Goal: Navigation & Orientation: Find specific page/section

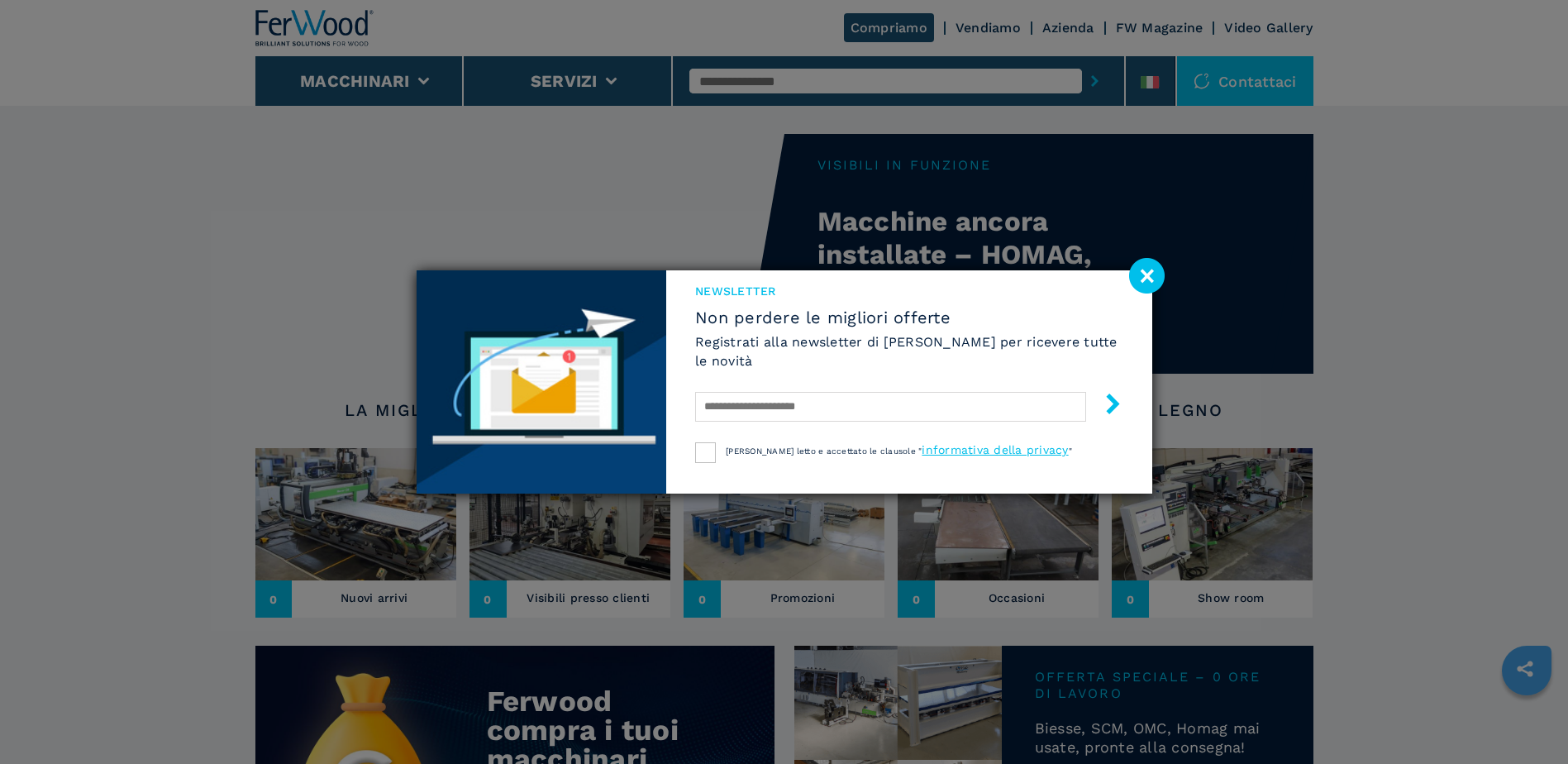
click at [1143, 271] on image at bounding box center [1147, 275] width 35 height 35
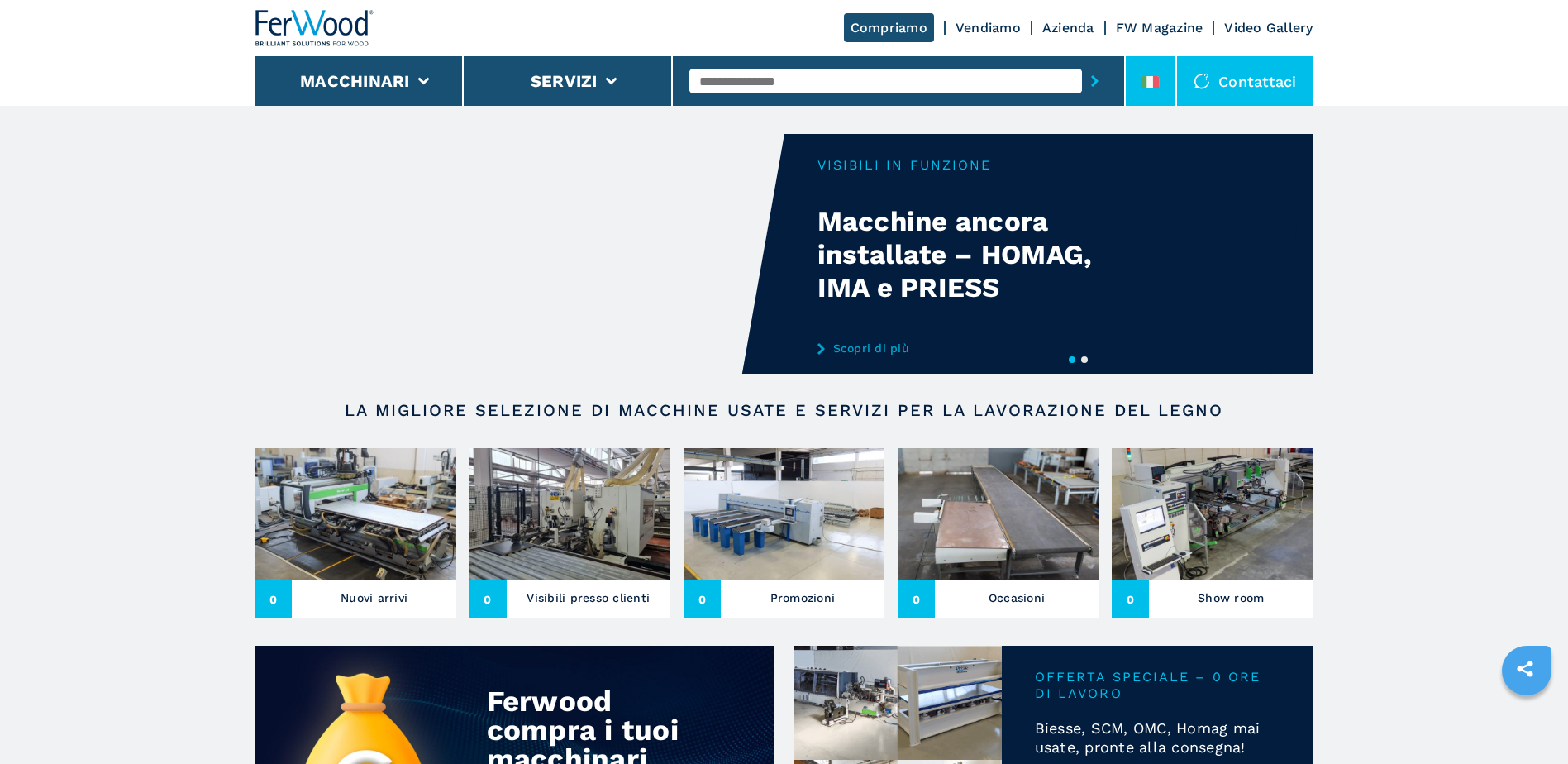
click at [1136, 91] on li at bounding box center [1149, 80] width 49 height 49
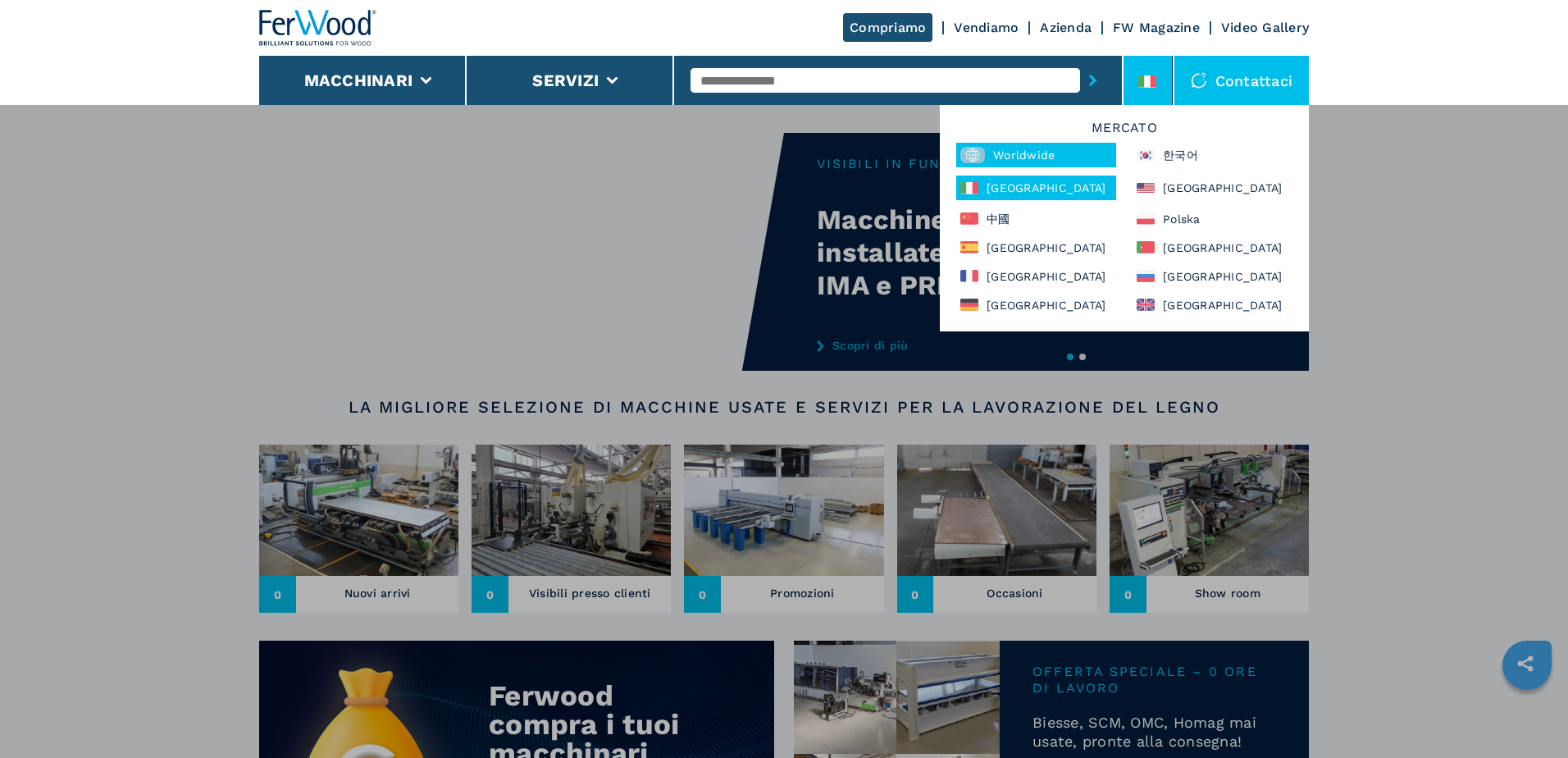
click at [1039, 147] on div "Worldwide" at bounding box center [1035, 155] width 160 height 25
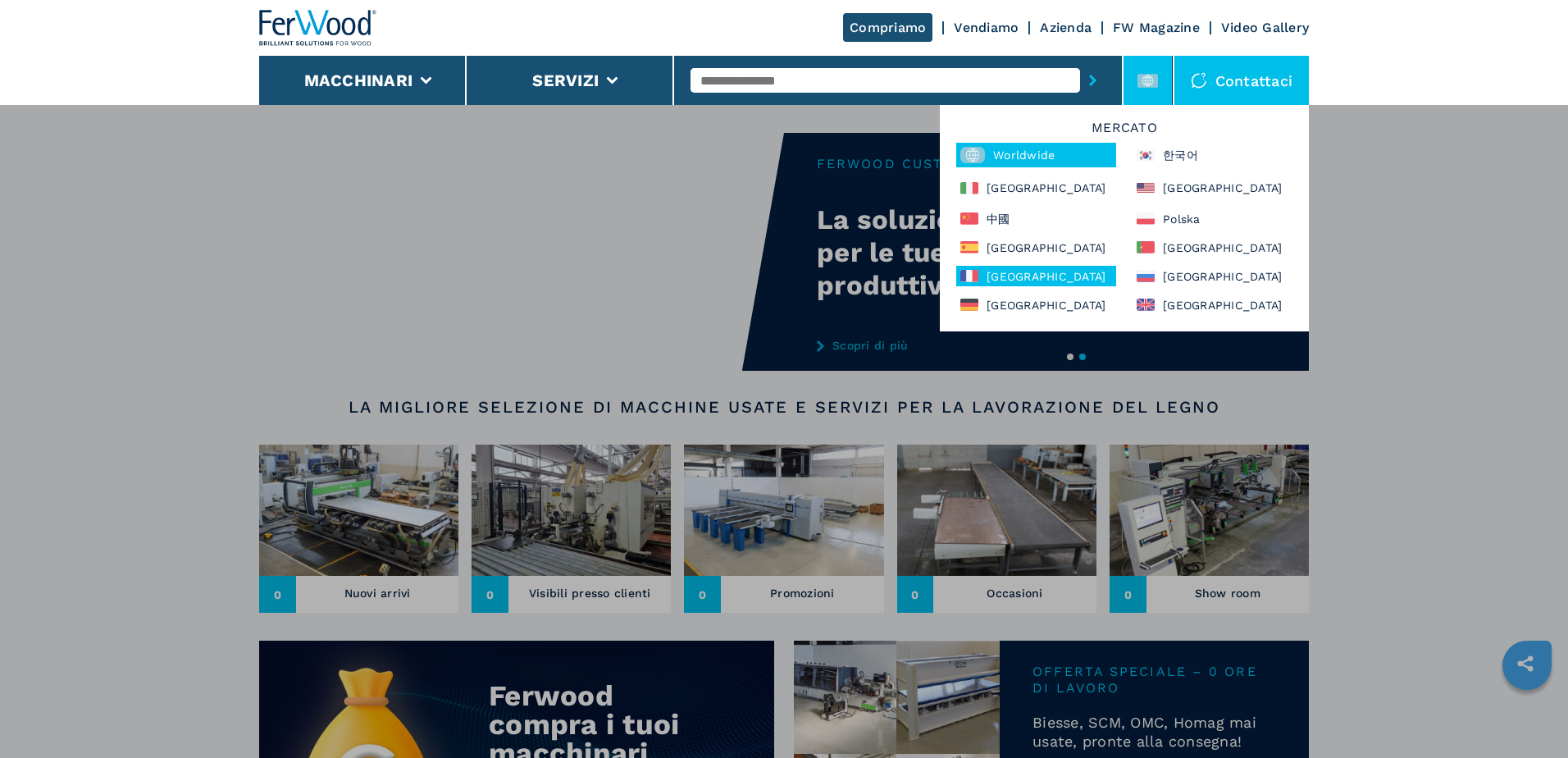
click at [989, 268] on div "[GEOGRAPHIC_DATA]" at bounding box center [1035, 276] width 160 height 20
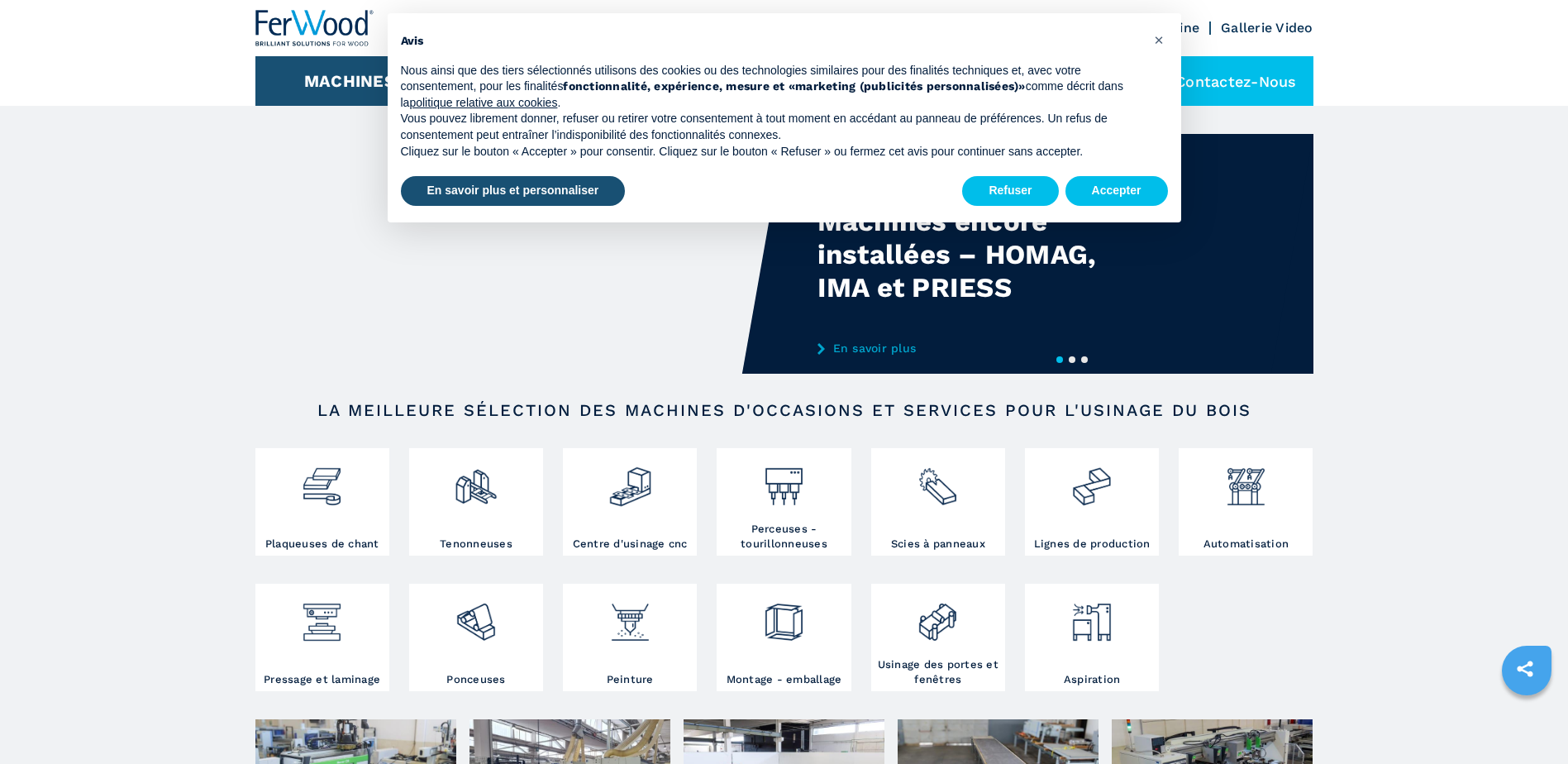
scroll to position [355, 0]
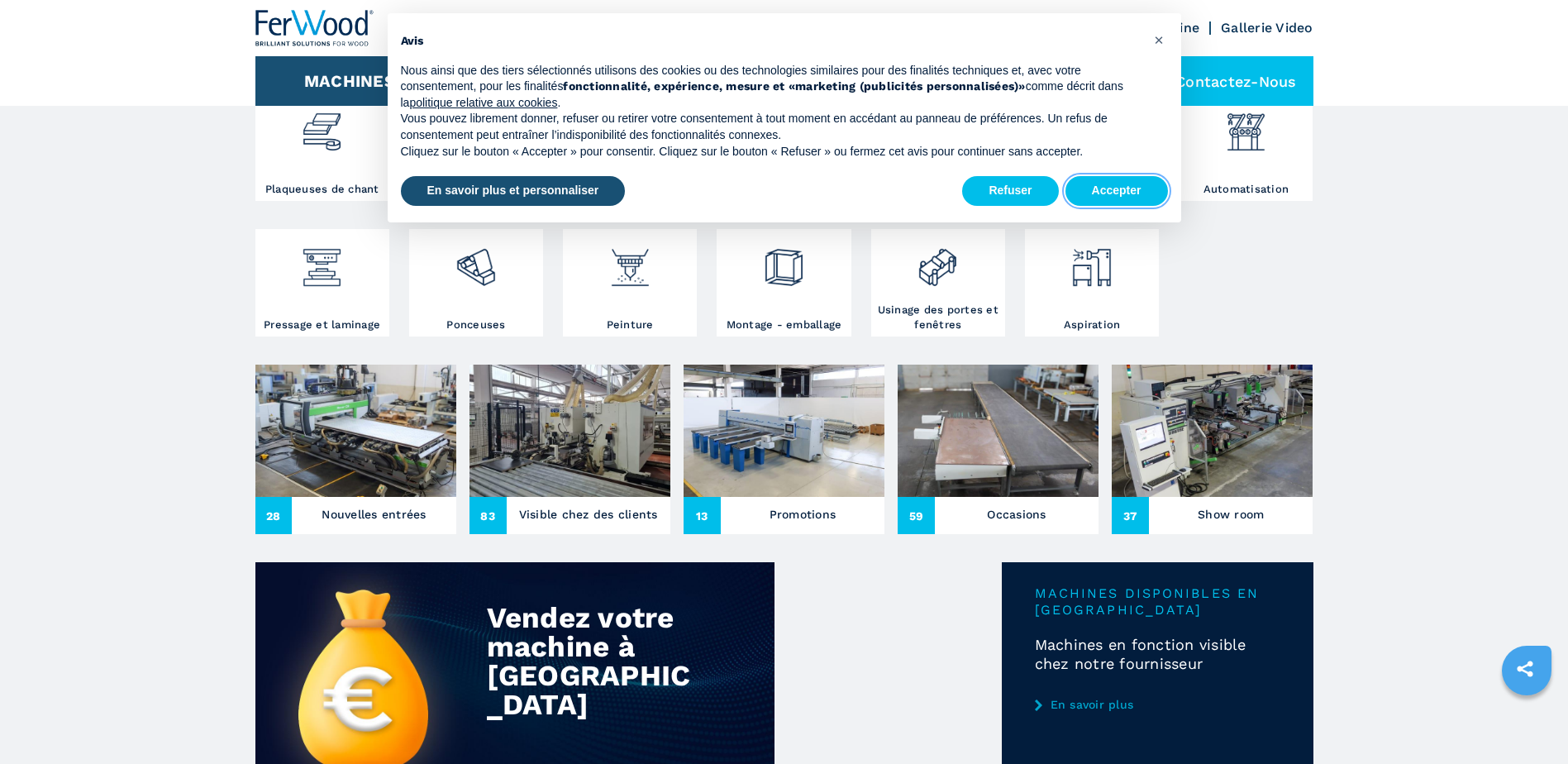
click at [1087, 187] on button "Accepter" at bounding box center [1116, 191] width 102 height 30
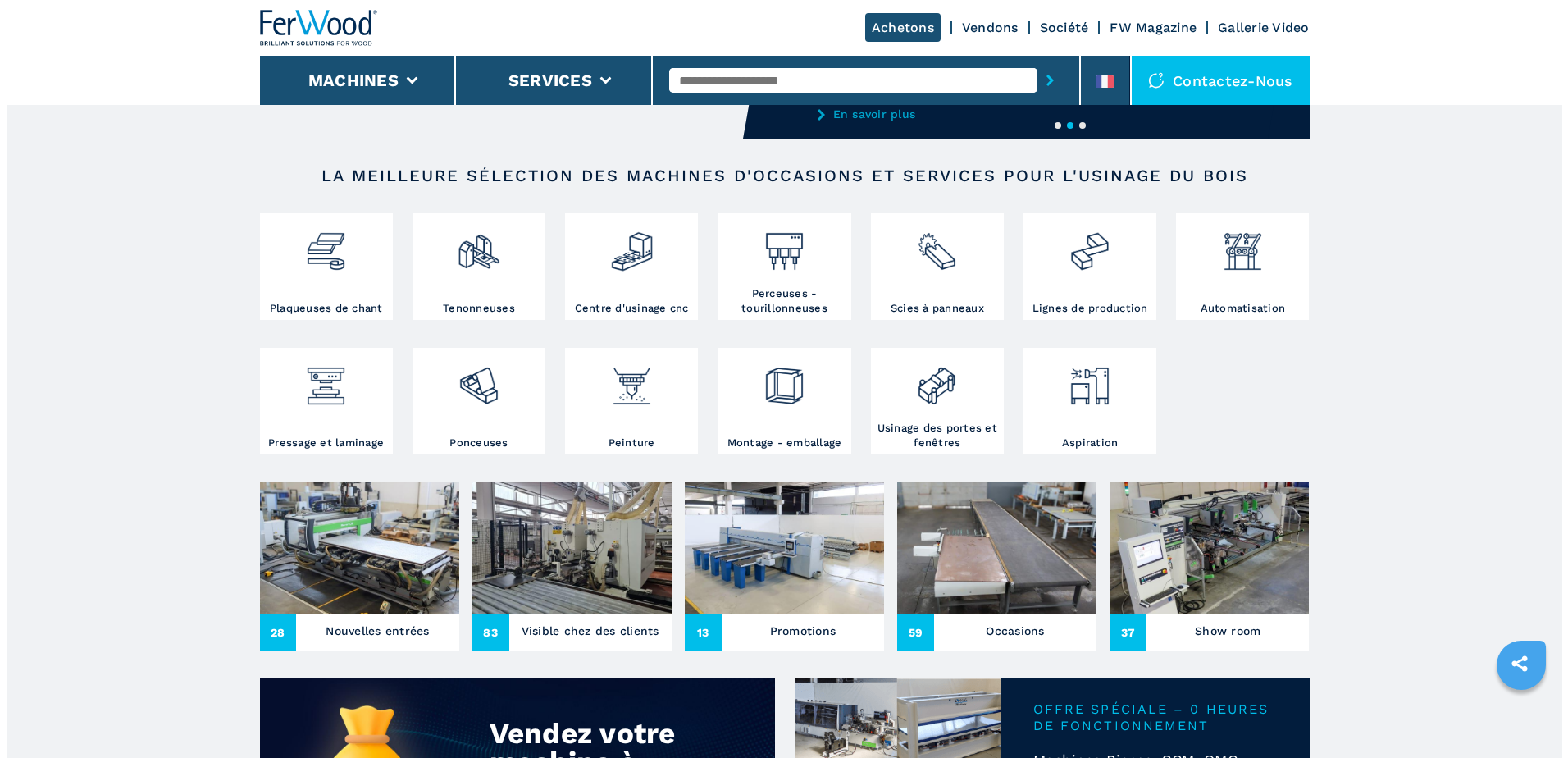
scroll to position [0, 0]
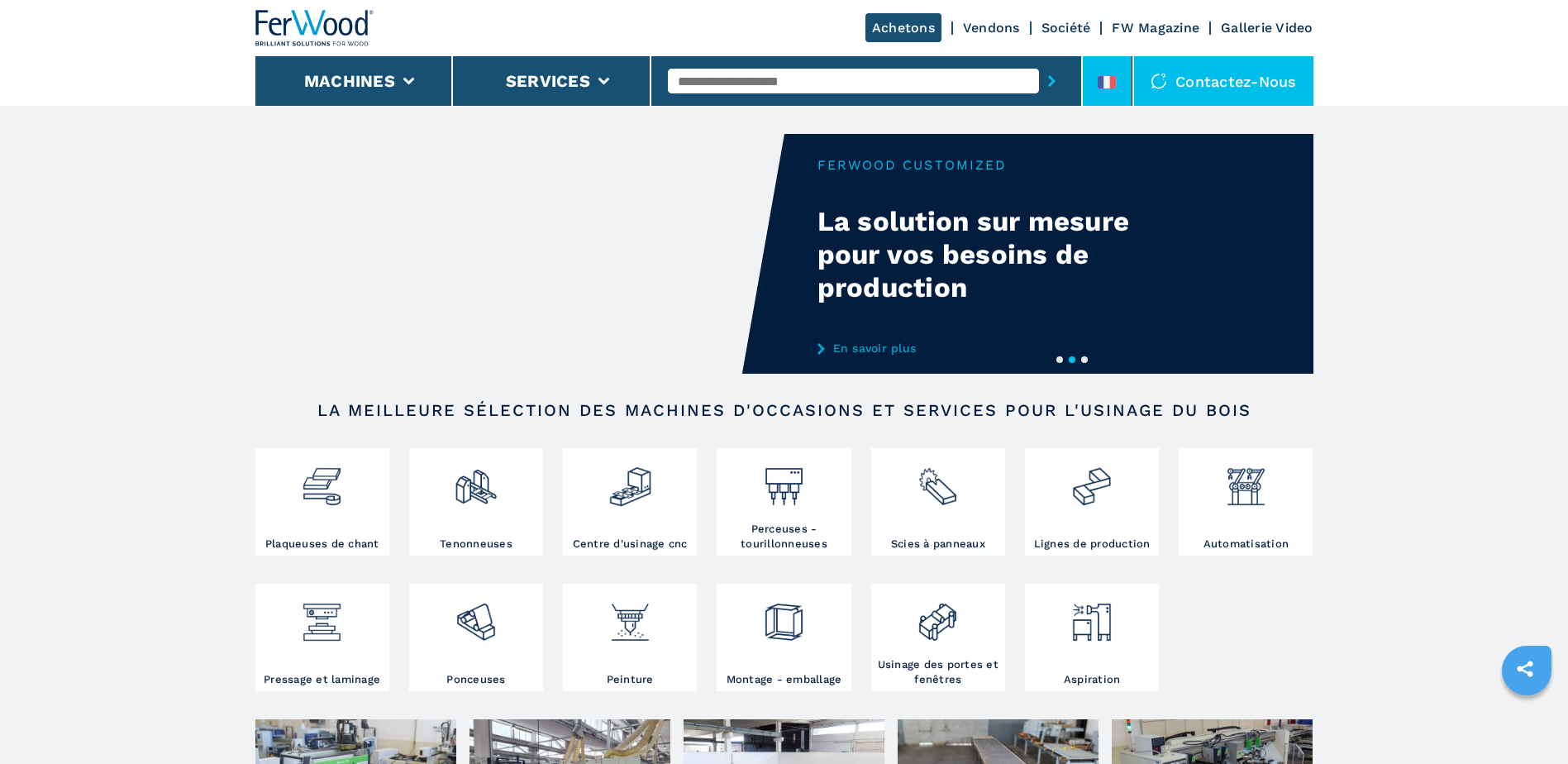
click at [1101, 94] on div at bounding box center [1107, 86] width 19 height 19
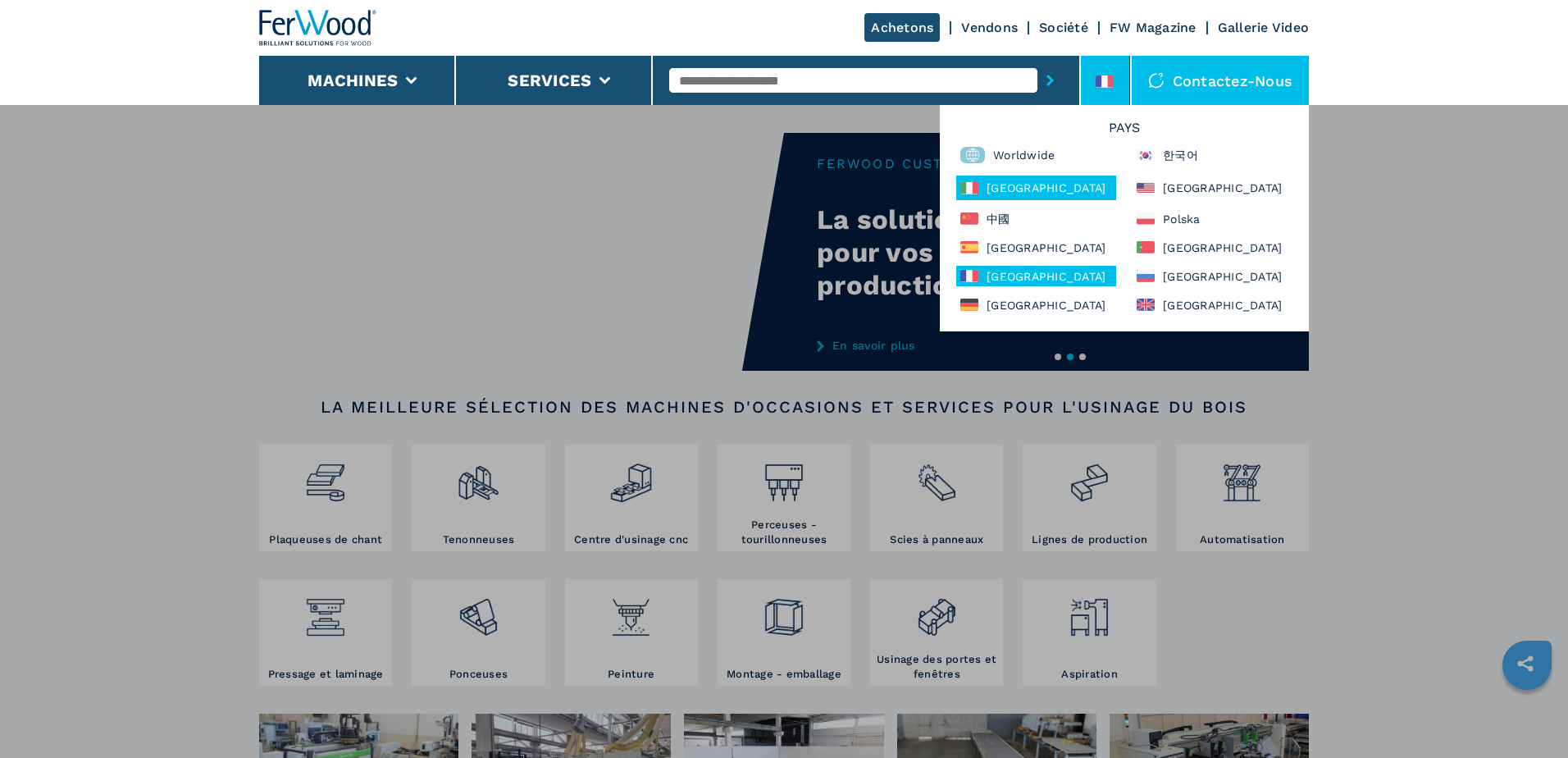
click at [1038, 183] on div "[GEOGRAPHIC_DATA]" at bounding box center [1035, 187] width 160 height 25
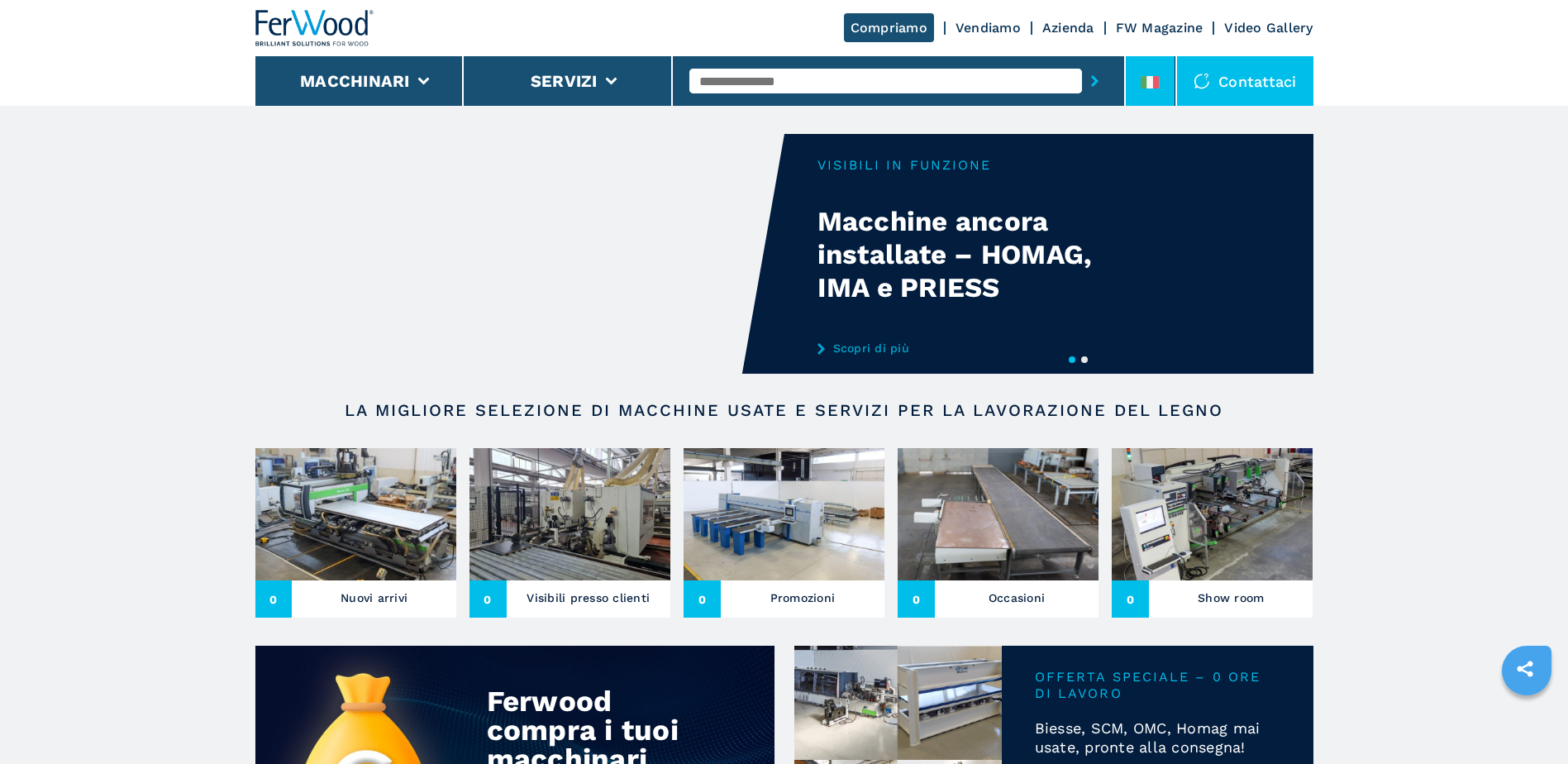
click at [1165, 81] on li at bounding box center [1149, 80] width 49 height 49
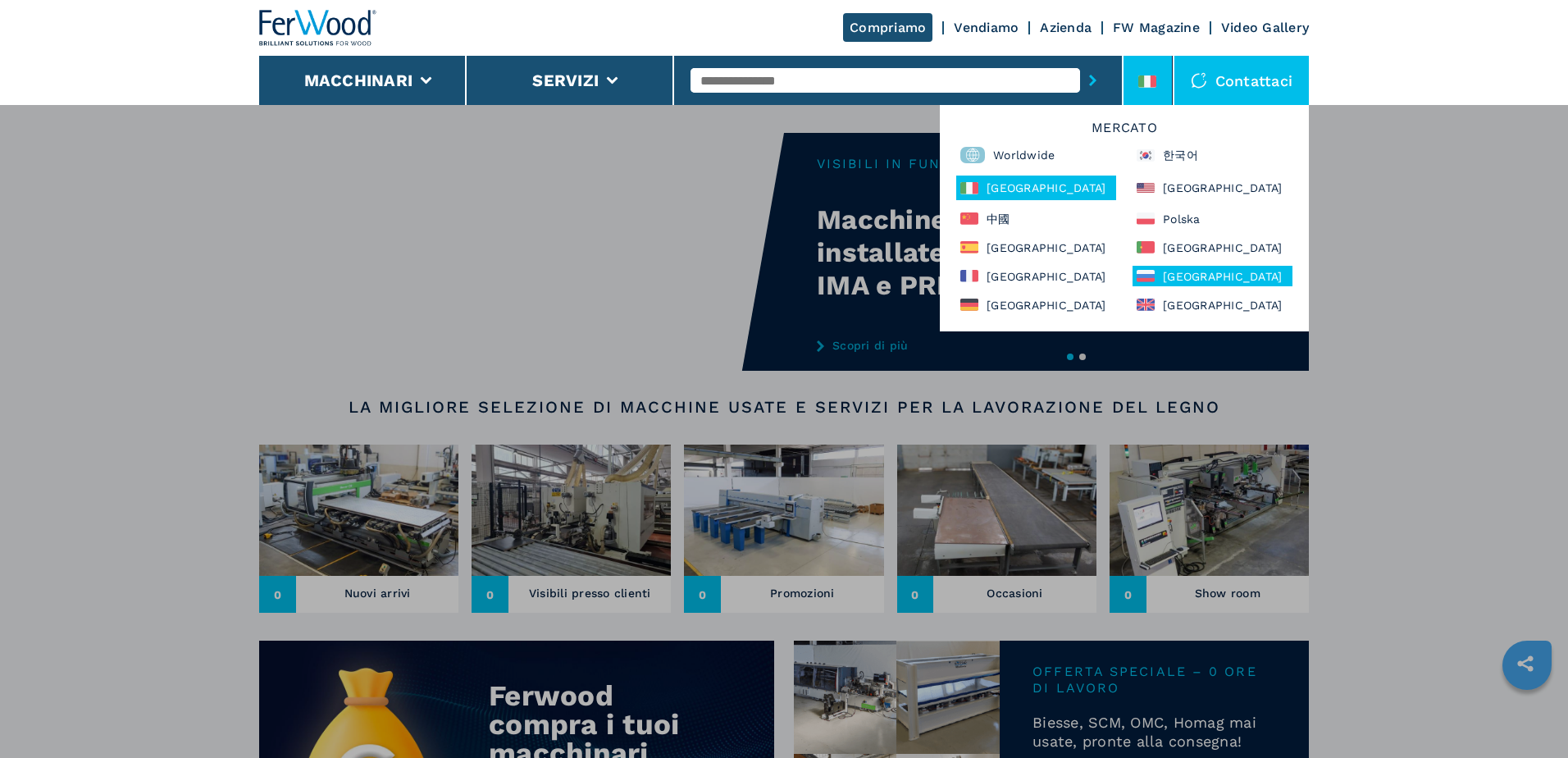
click at [1199, 271] on div "[GEOGRAPHIC_DATA]" at bounding box center [1212, 276] width 160 height 20
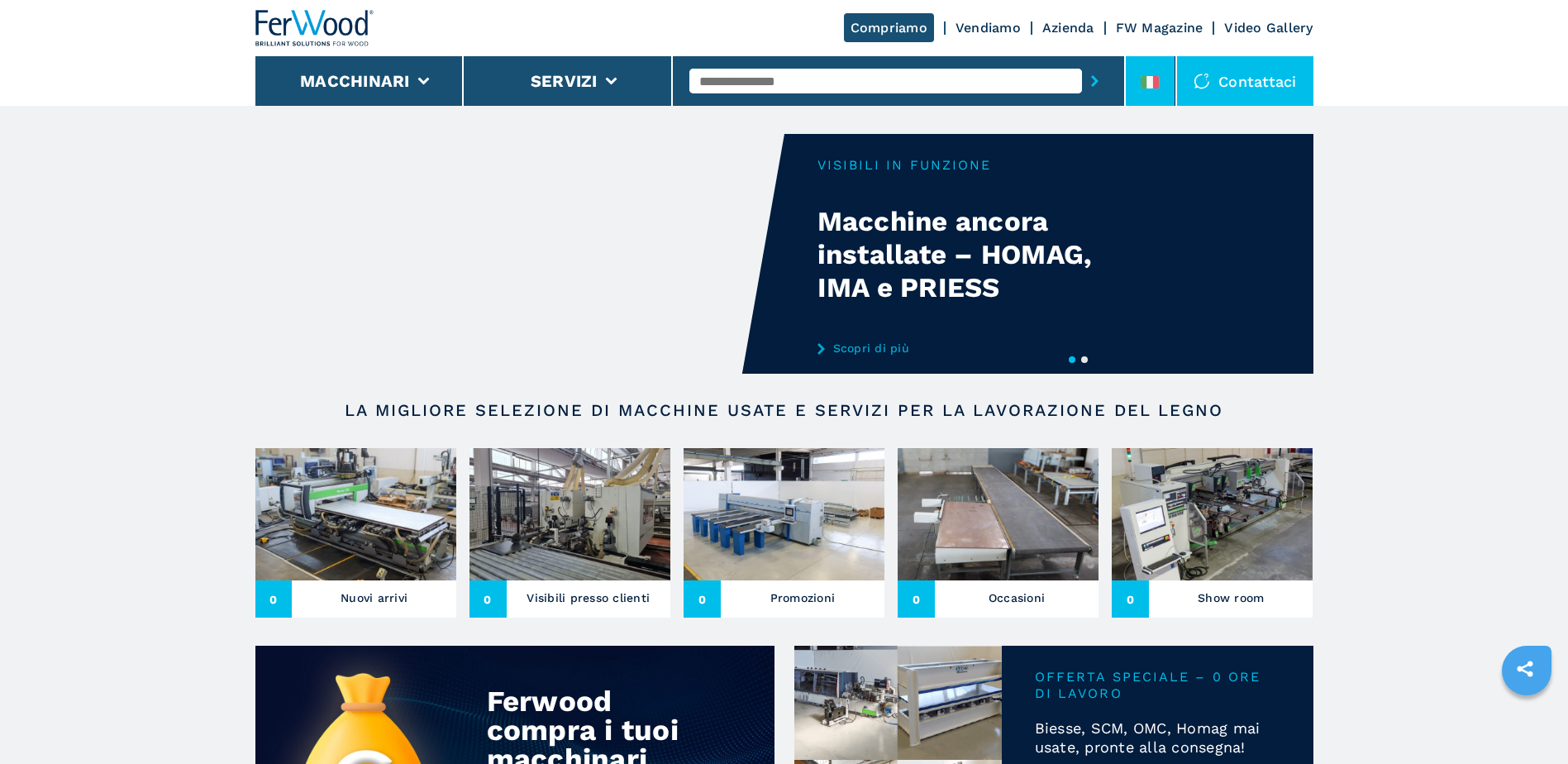
click at [1153, 89] on div at bounding box center [1149, 86] width 19 height 19
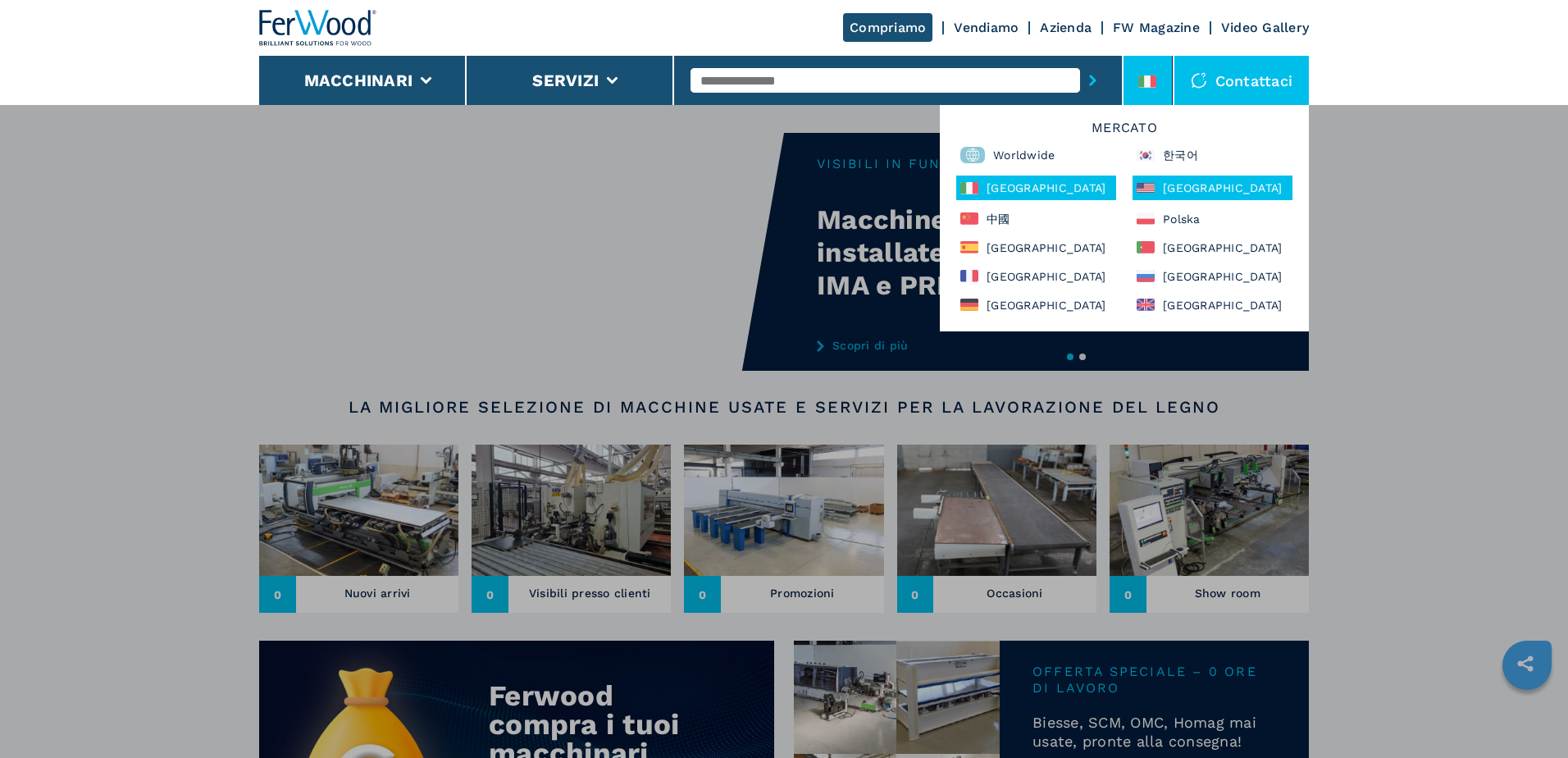
click at [1188, 194] on div "[GEOGRAPHIC_DATA]" at bounding box center [1212, 187] width 160 height 25
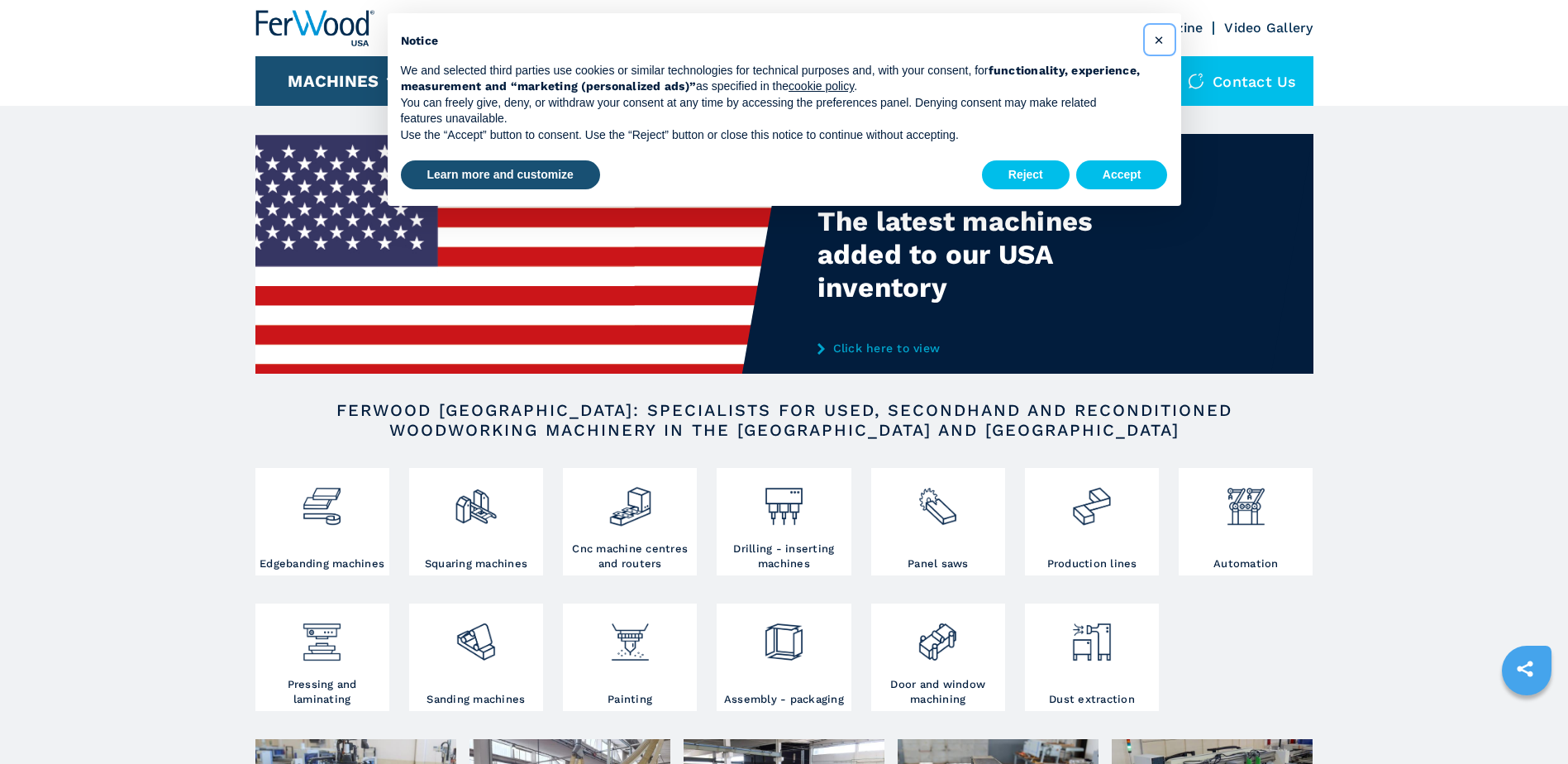
click at [1165, 40] on button "×" at bounding box center [1159, 39] width 26 height 26
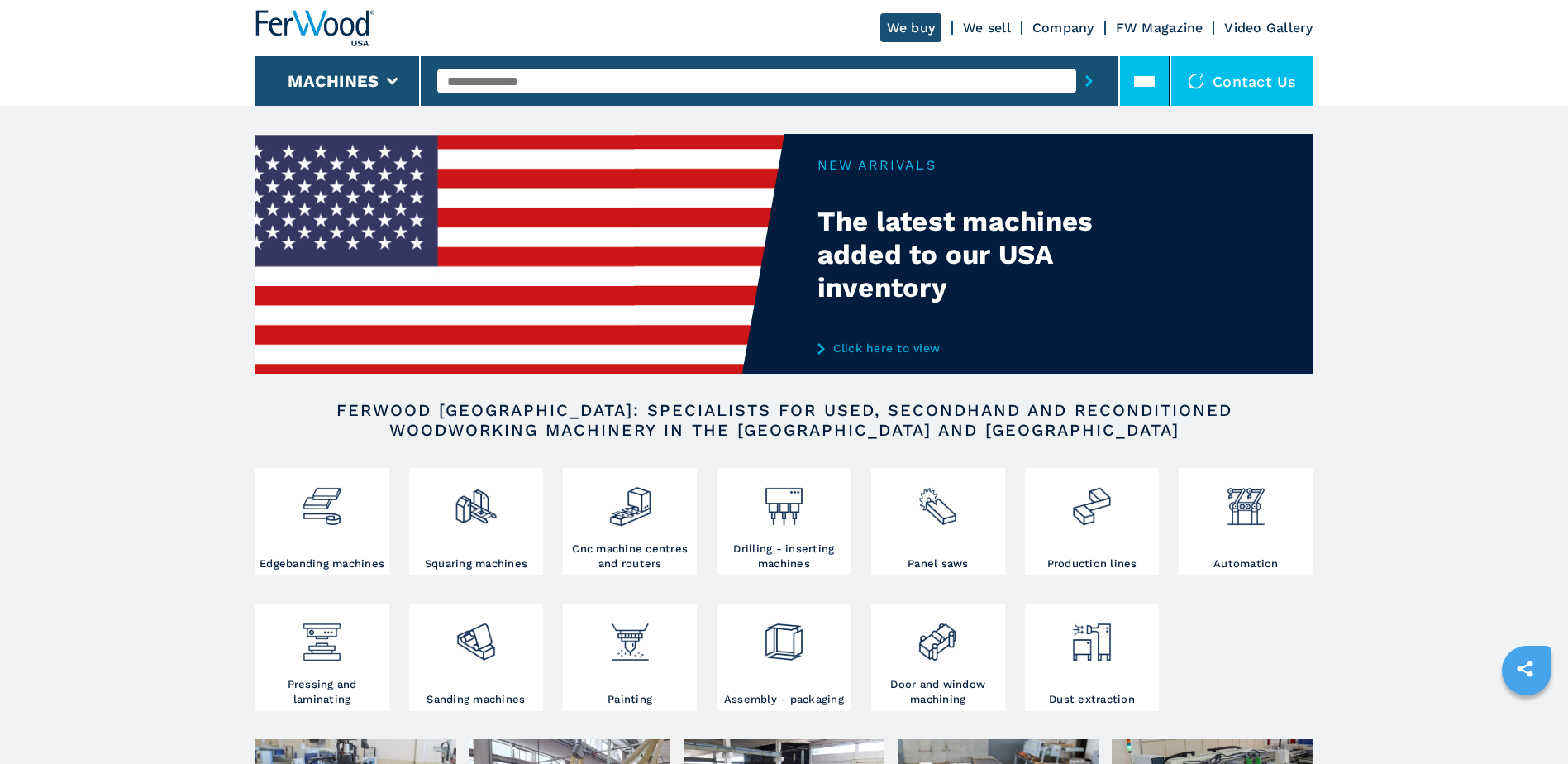
click at [1144, 86] on icon at bounding box center [1144, 81] width 20 height 8
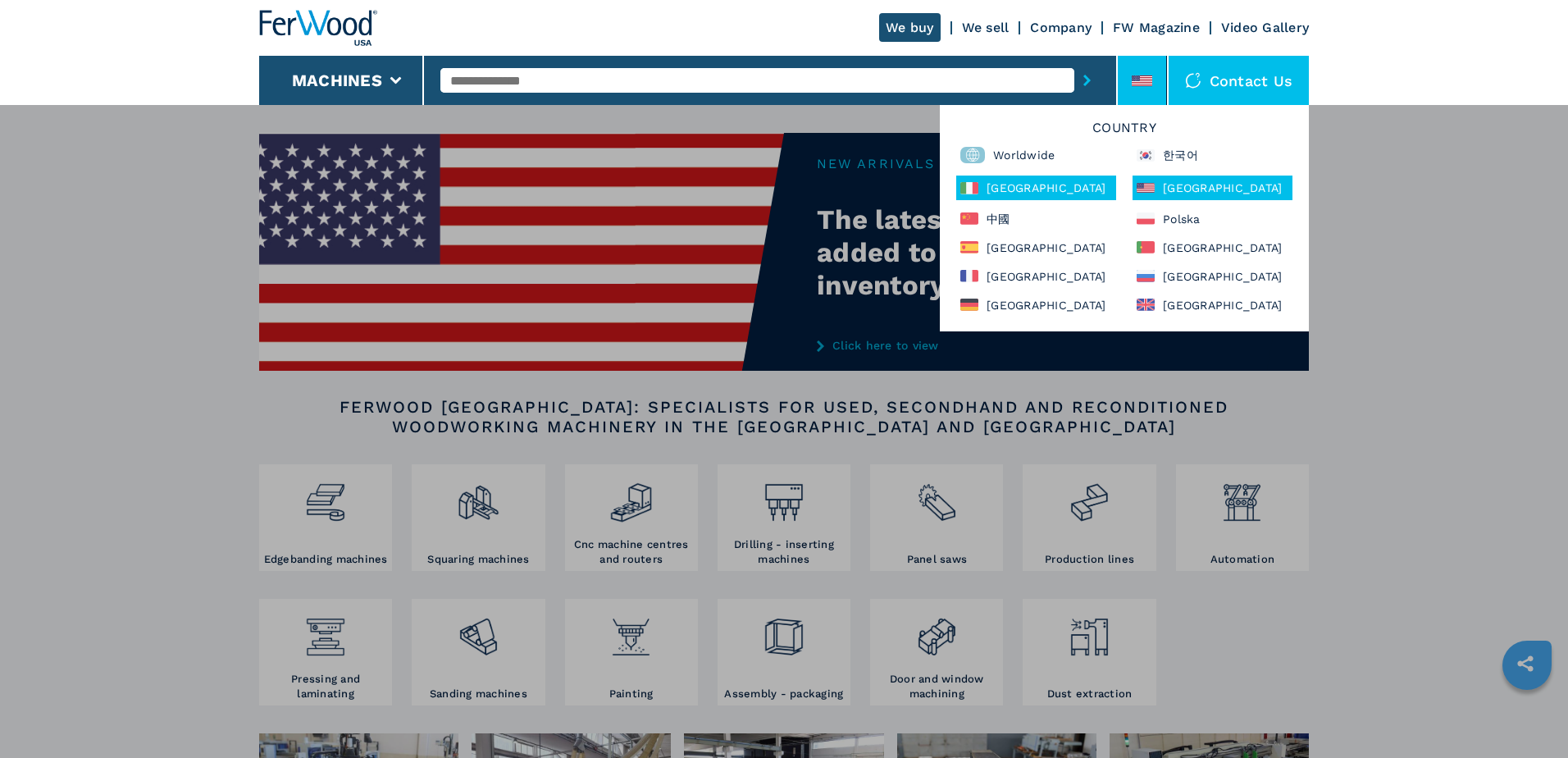
click at [1042, 196] on div "Italia" at bounding box center [1035, 187] width 160 height 25
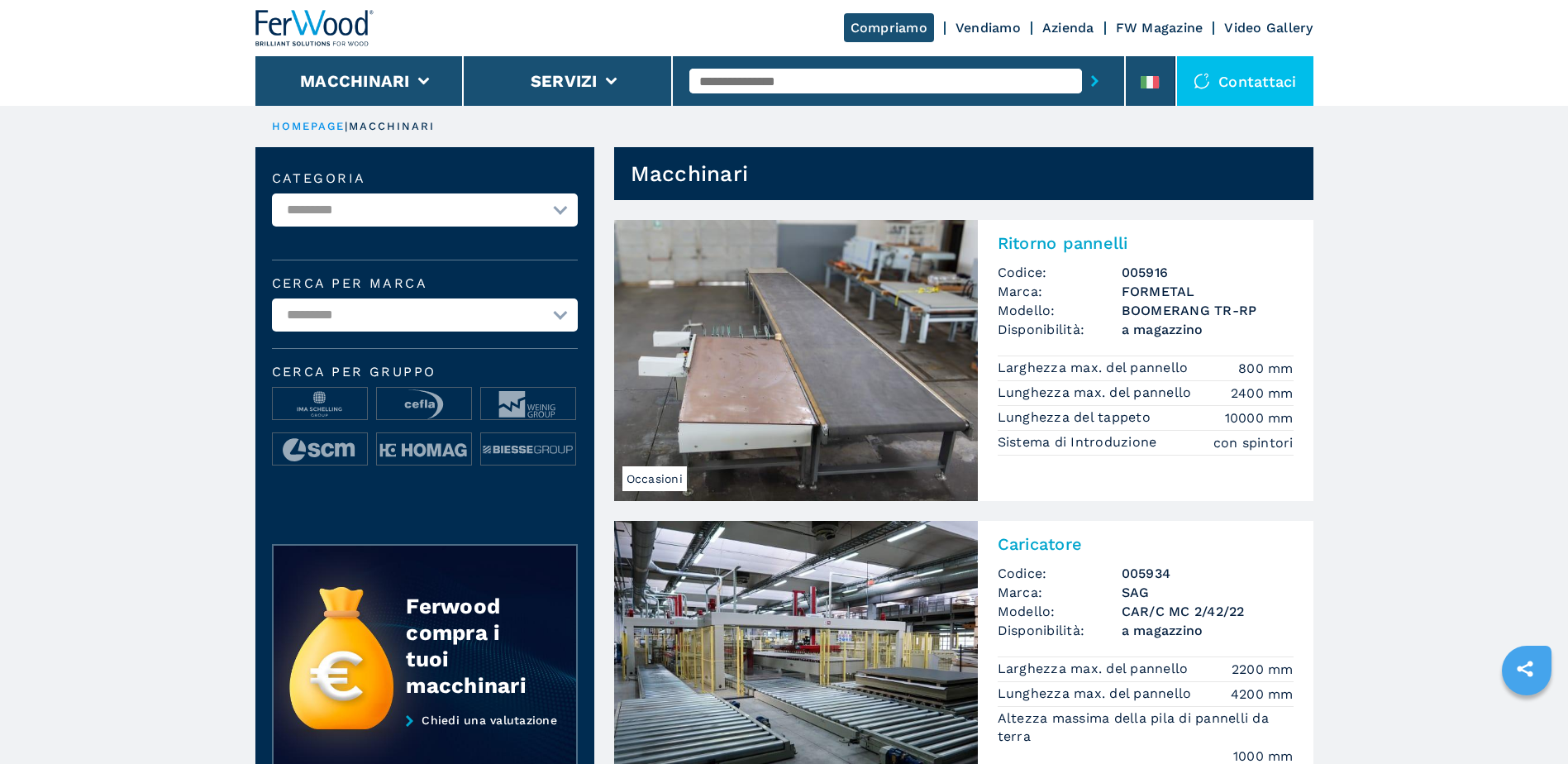
click at [309, 114] on ul "HOMEPAGE | macchinari" at bounding box center [784, 127] width 1057 height 41
click at [309, 122] on link "HOMEPAGE" at bounding box center [308, 126] width 73 height 12
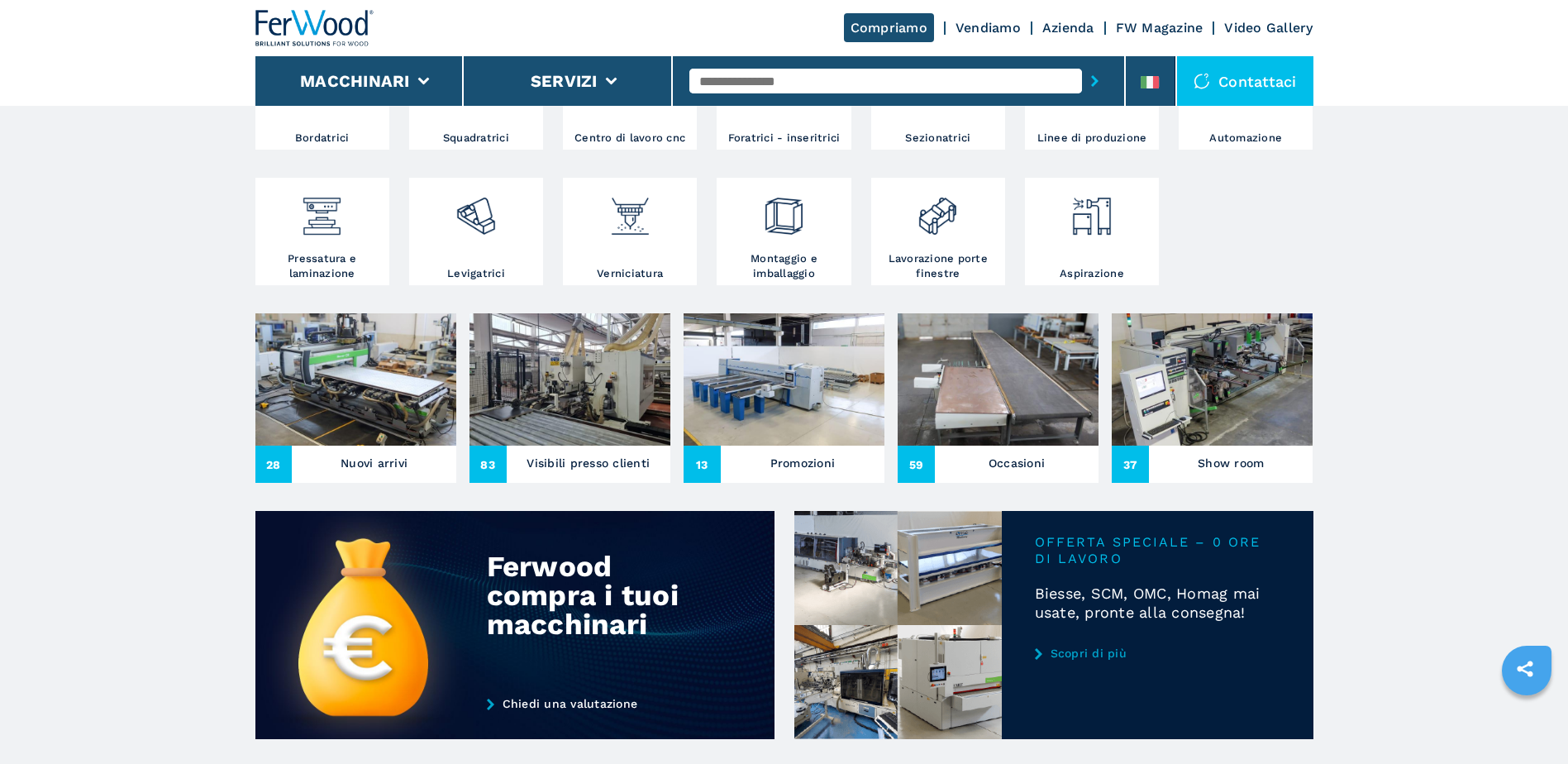
scroll to position [405, 0]
